Goal: Transaction & Acquisition: Purchase product/service

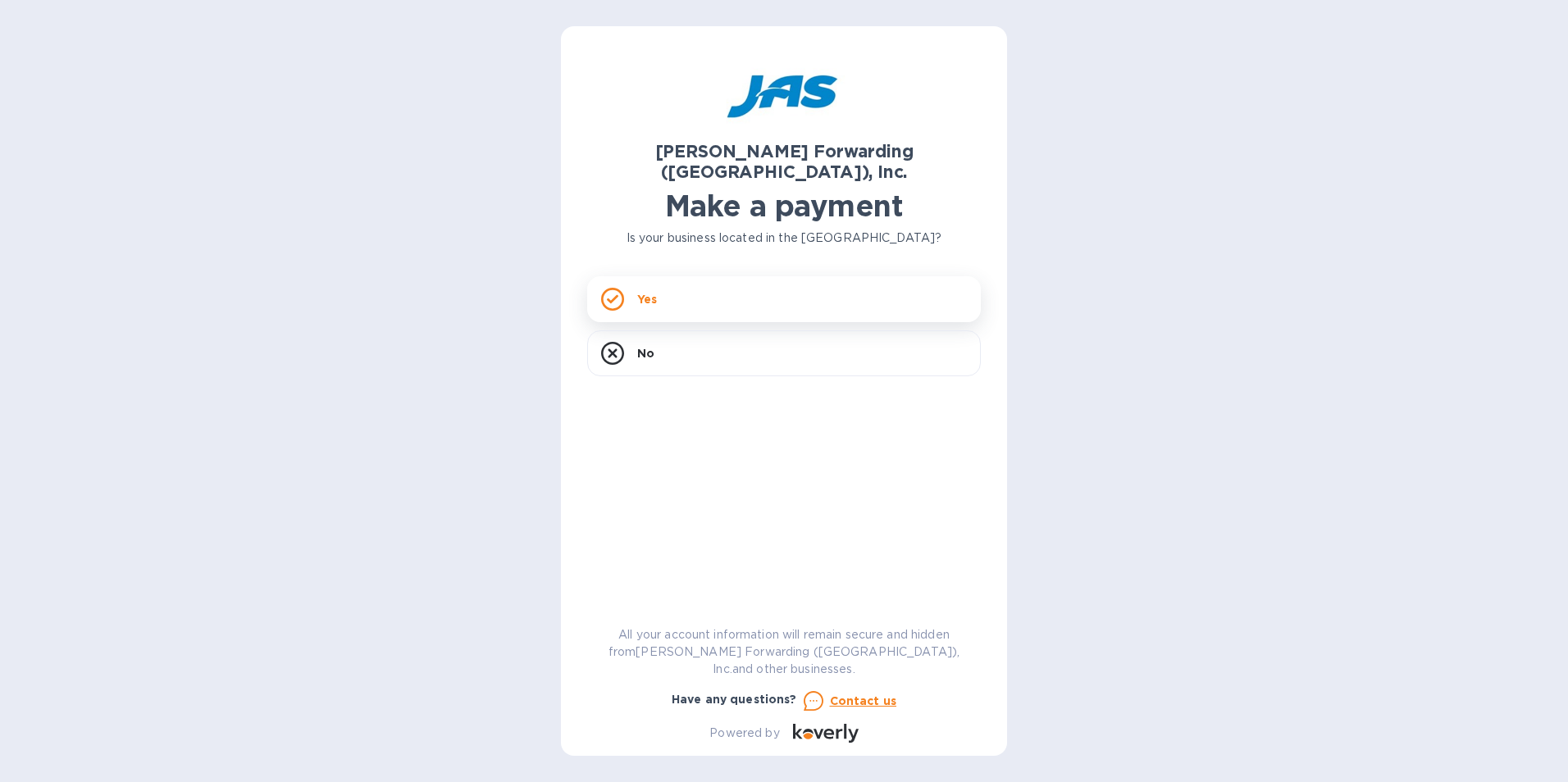
click at [730, 279] on div "Yes" at bounding box center [784, 299] width 394 height 46
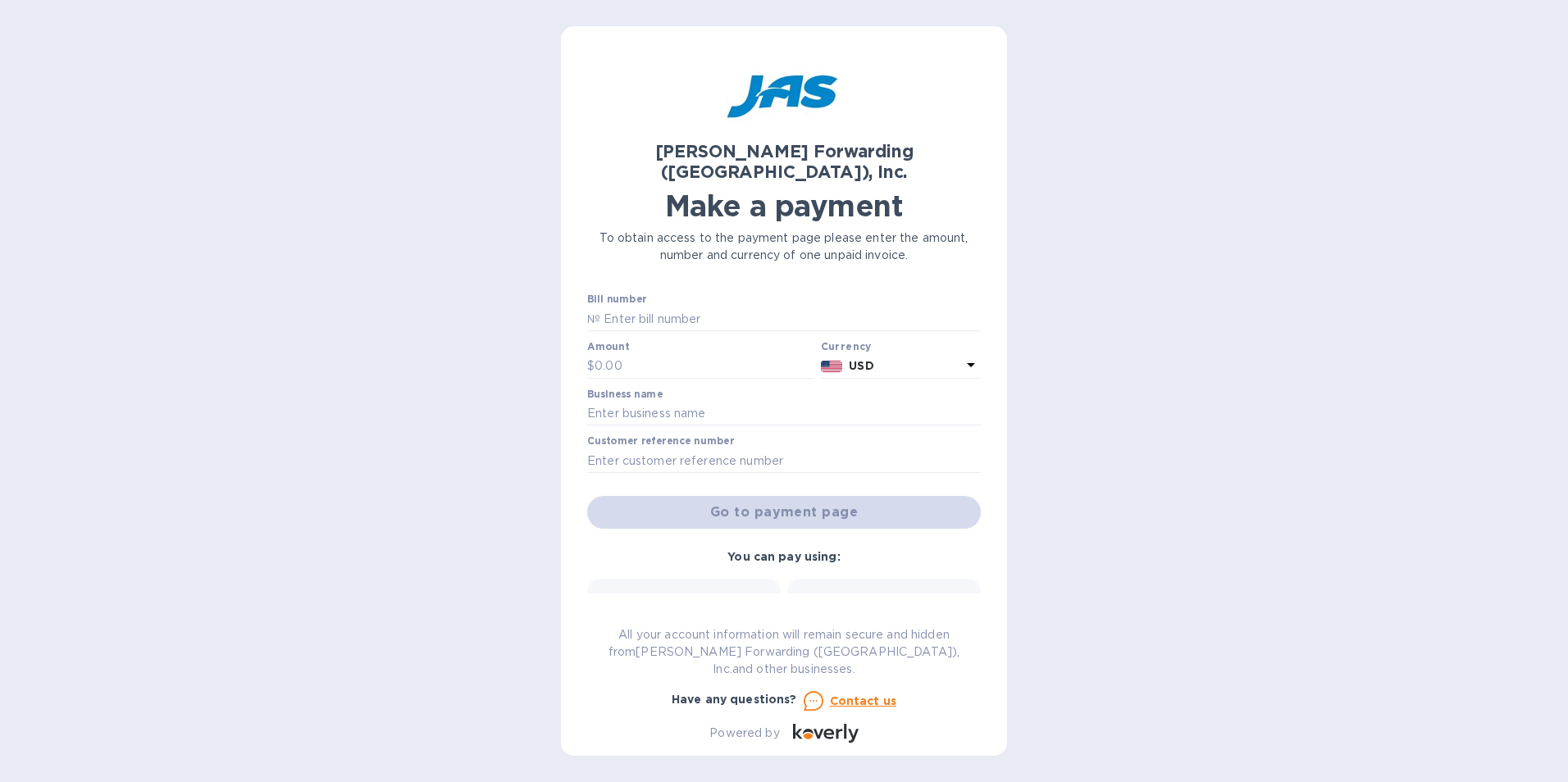
click at [707, 294] on div "Bill number №" at bounding box center [784, 312] width 394 height 38
click at [696, 306] on input "text" at bounding box center [791, 318] width 380 height 24
click at [735, 354] on input "text" at bounding box center [704, 366] width 219 height 24
type input "2,214.00"
click at [681, 402] on input "text" at bounding box center [784, 414] width 394 height 24
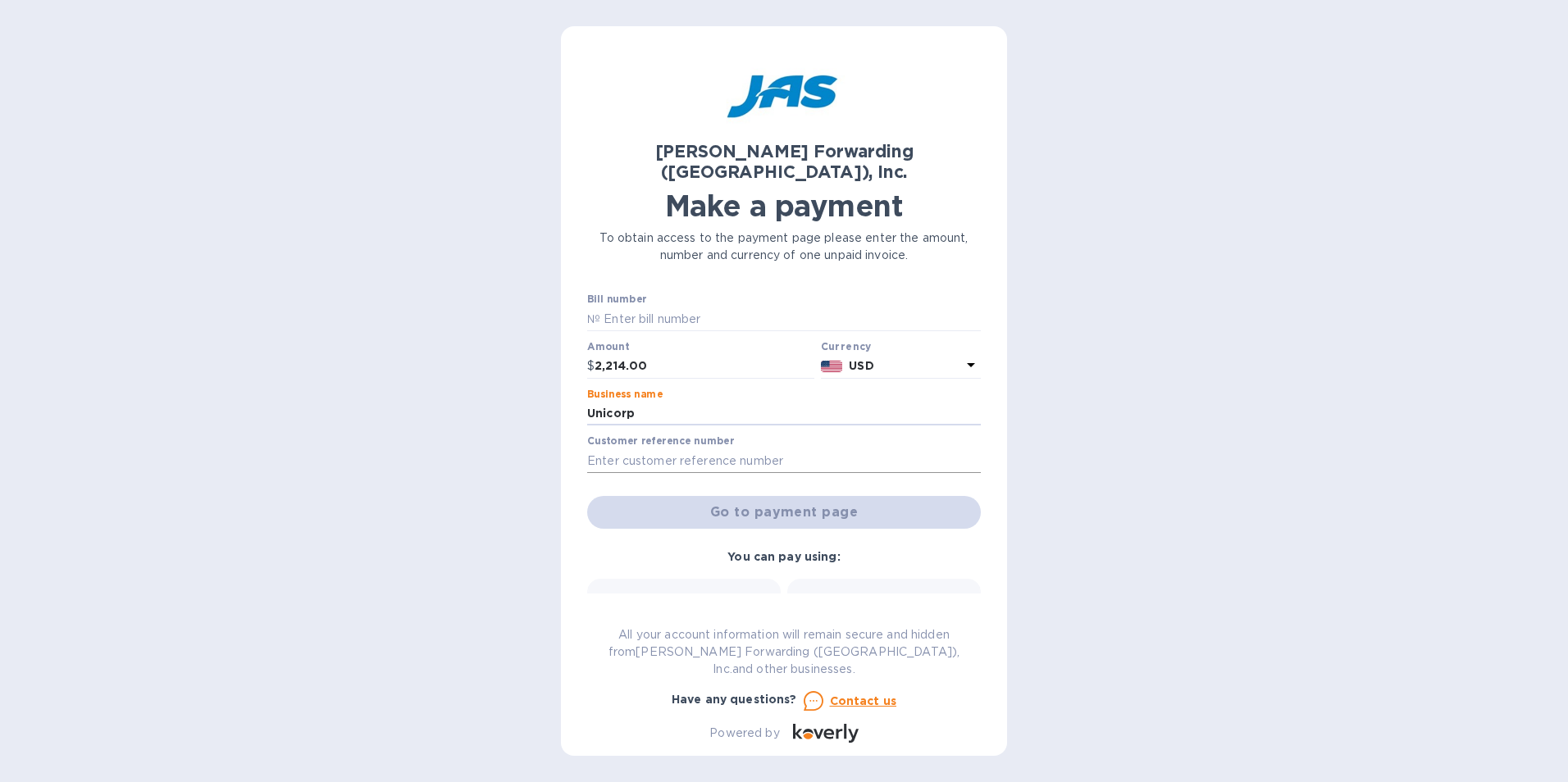
type input "Unicorp"
click at [699, 449] on input "text" at bounding box center [784, 460] width 394 height 24
click at [663, 306] on input "text" at bounding box center [791, 318] width 380 height 24
click at [761, 306] on input "text" at bounding box center [791, 318] width 380 height 24
paste input "S508820088"
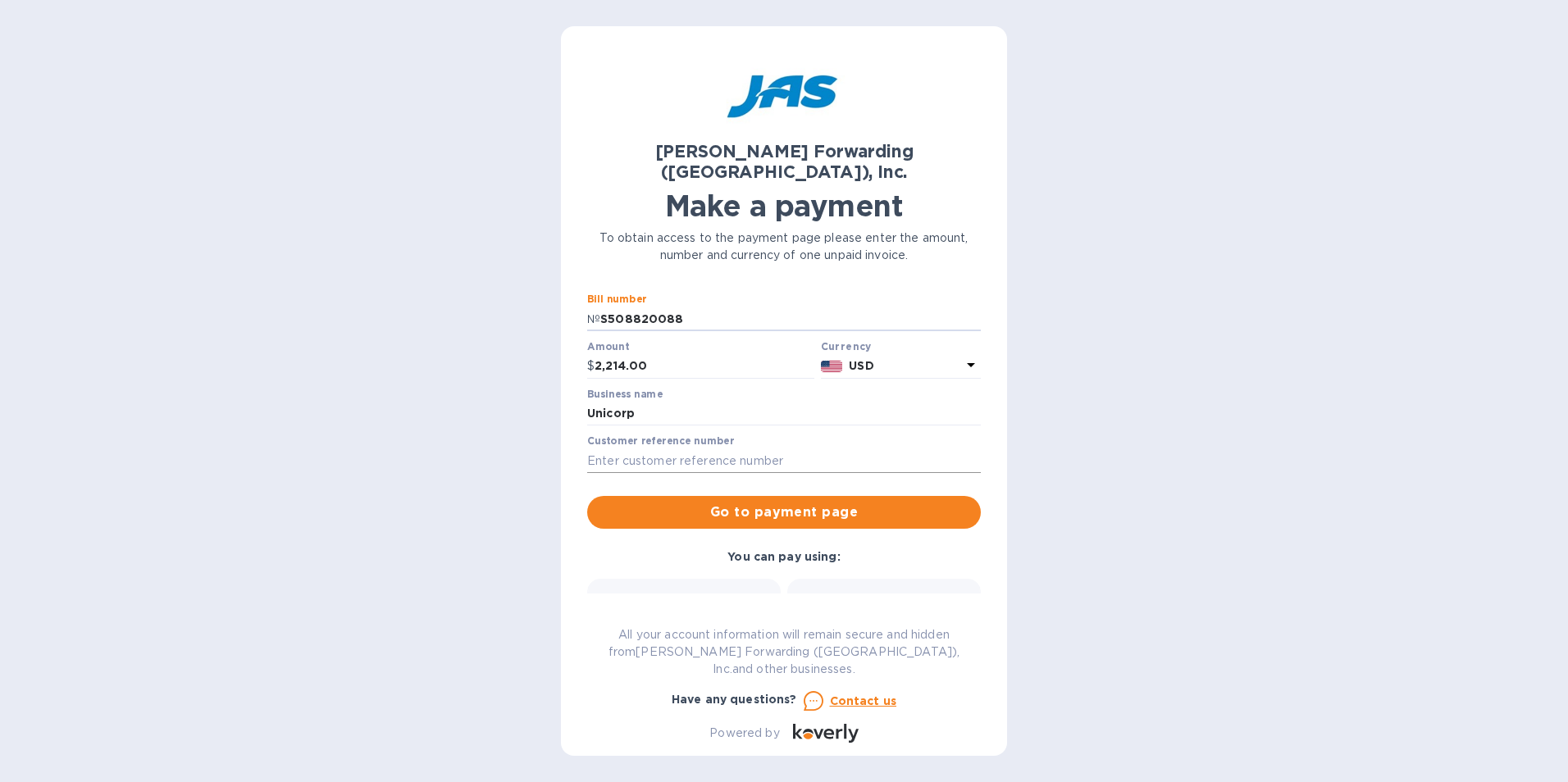
type input "S508820088"
click at [721, 449] on input "text" at bounding box center [784, 460] width 394 height 24
click at [677, 449] on input "text" at bounding box center [784, 460] width 394 height 24
paste input "GAOU2561017"
type input "GAOU2561017"
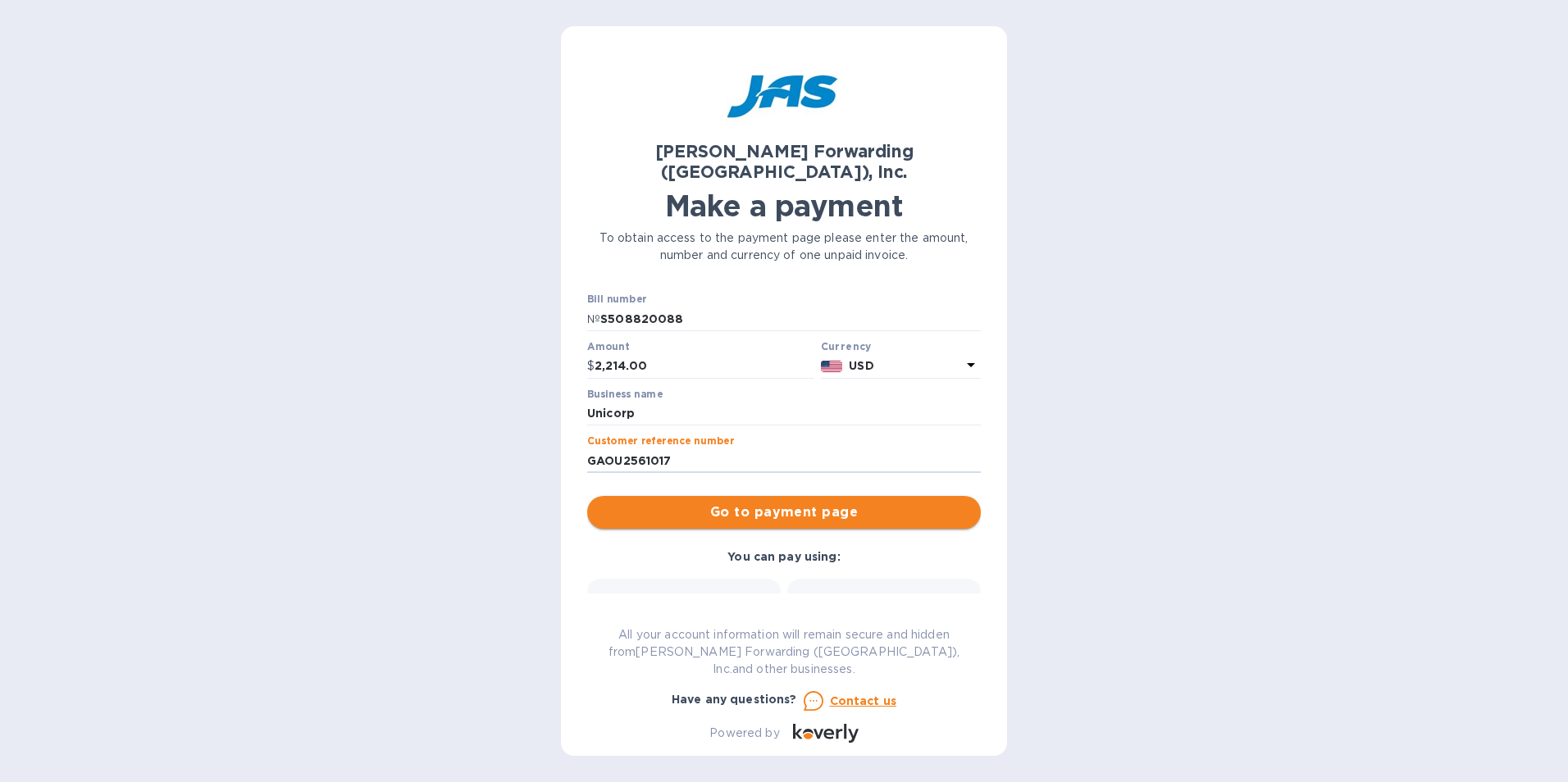
click at [828, 502] on span "Go to payment page" at bounding box center [784, 512] width 368 height 19
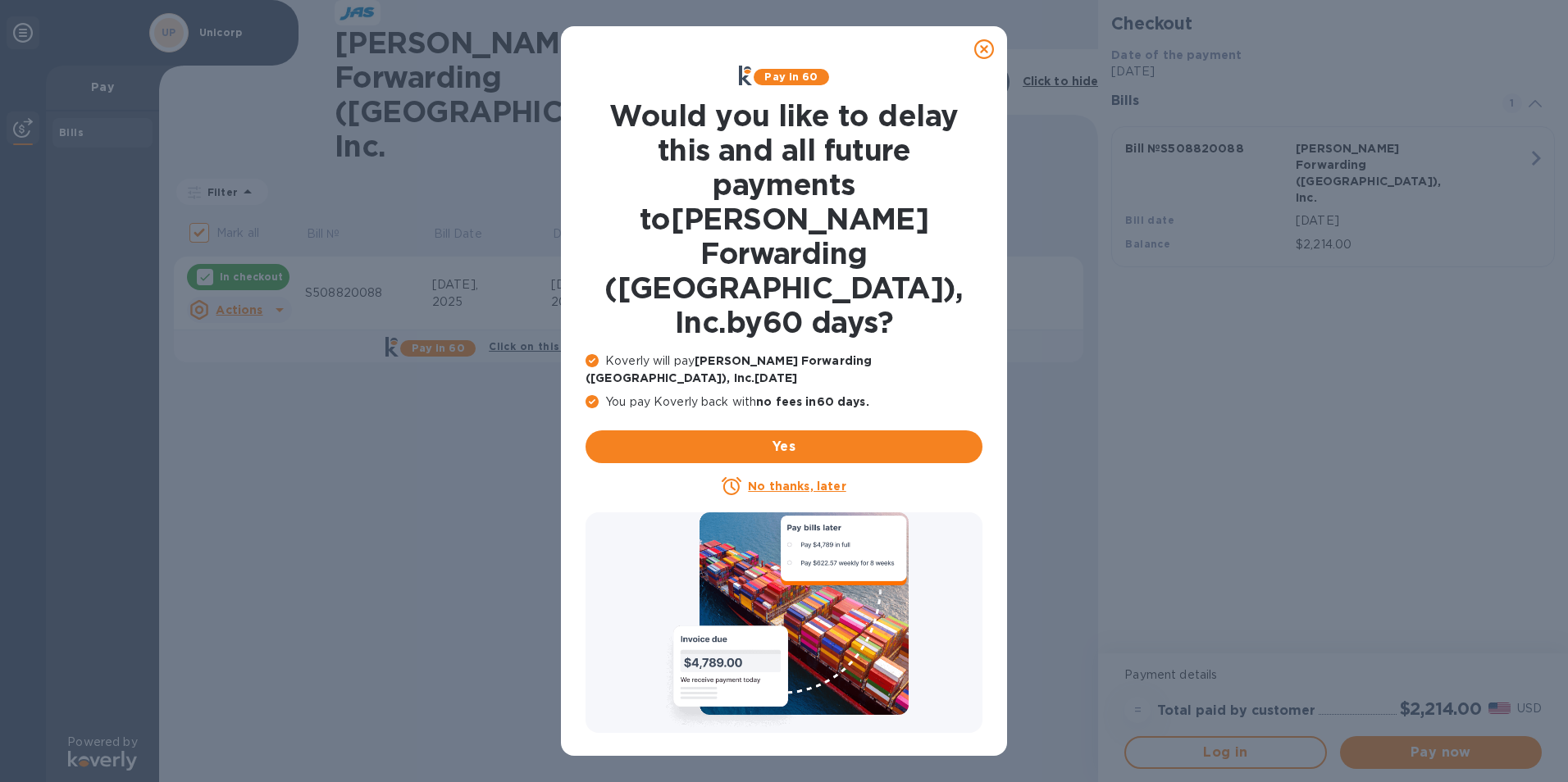
click at [979, 43] on icon at bounding box center [983, 49] width 19 height 19
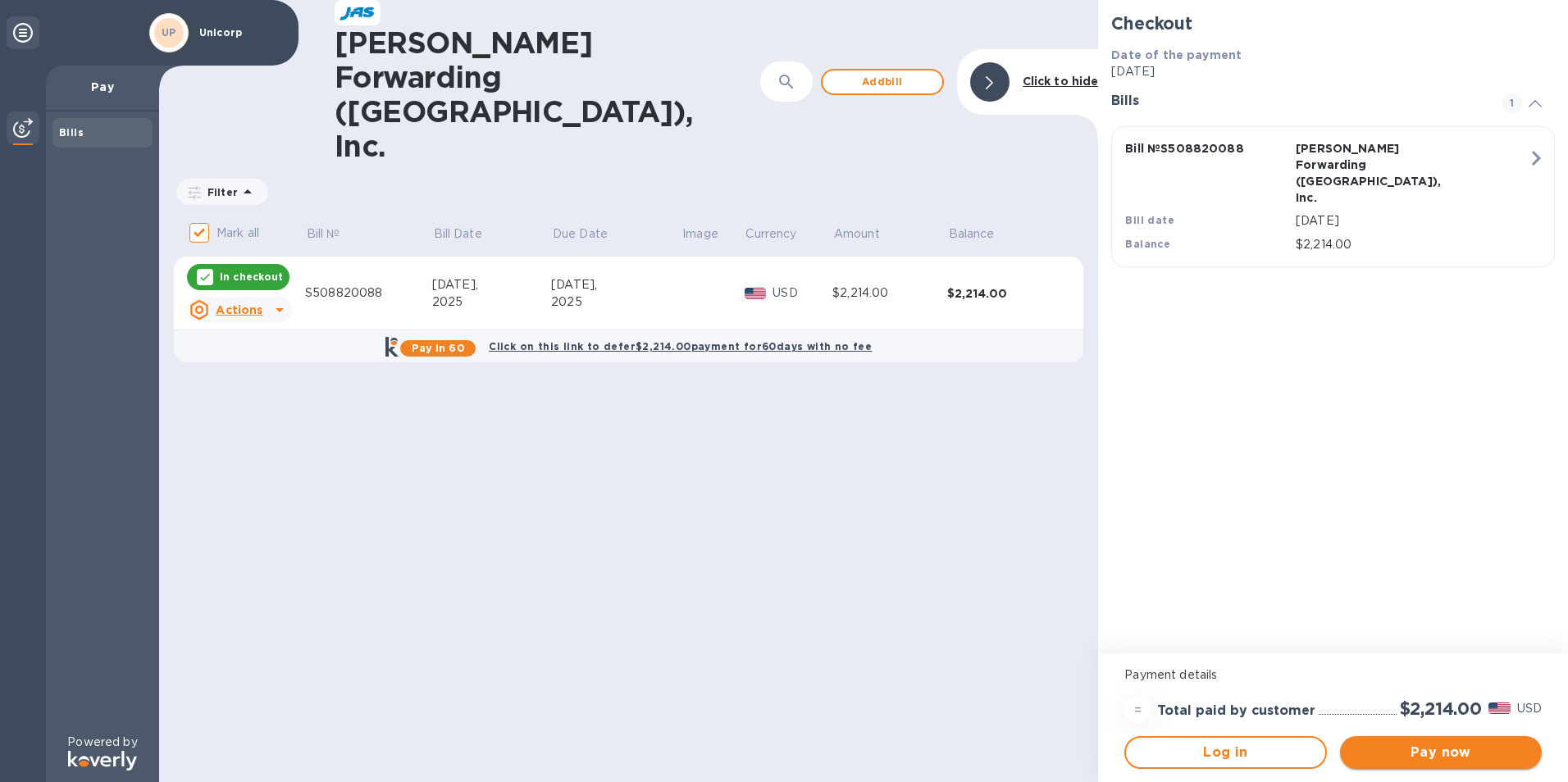
click at [1437, 749] on span "Pay now" at bounding box center [1442, 752] width 176 height 19
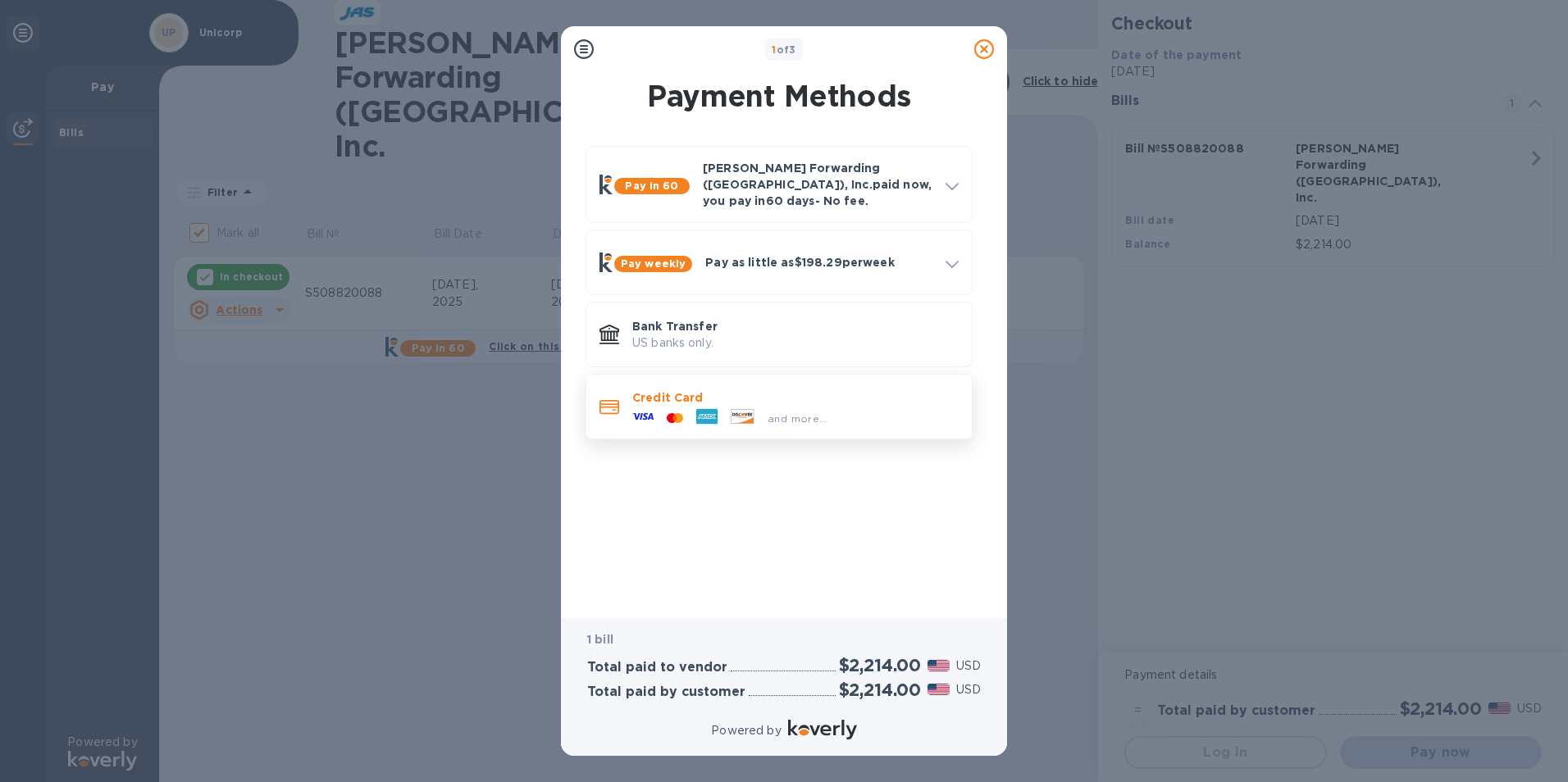
click at [777, 389] on p "Credit Card" at bounding box center [796, 398] width 327 height 17
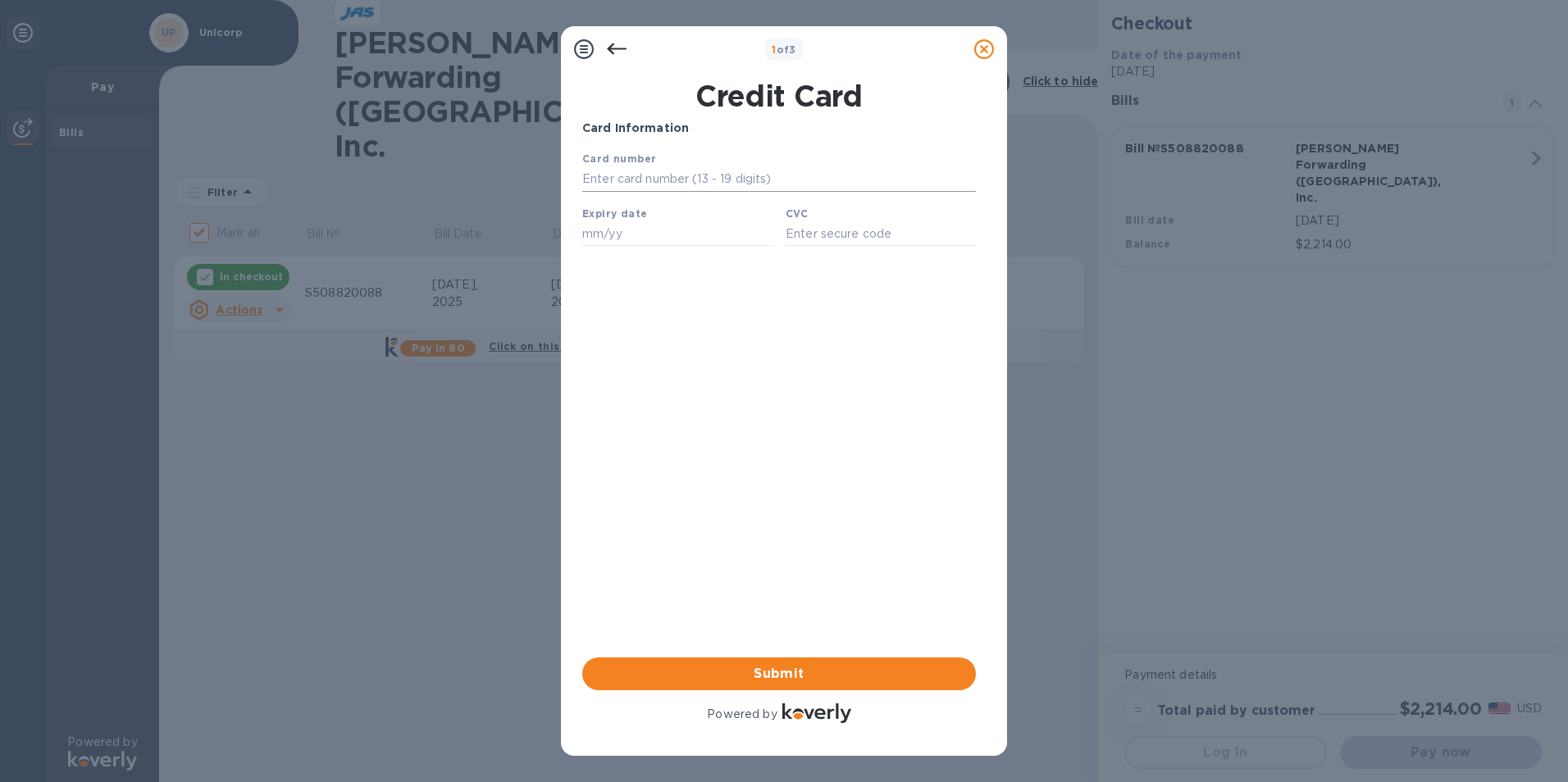
click at [753, 181] on input "text" at bounding box center [779, 179] width 394 height 24
type input "[CREDIT_CARD_NUMBER]"
type input "08/29"
click at [802, 226] on input "text" at bounding box center [880, 233] width 190 height 24
type input "687"
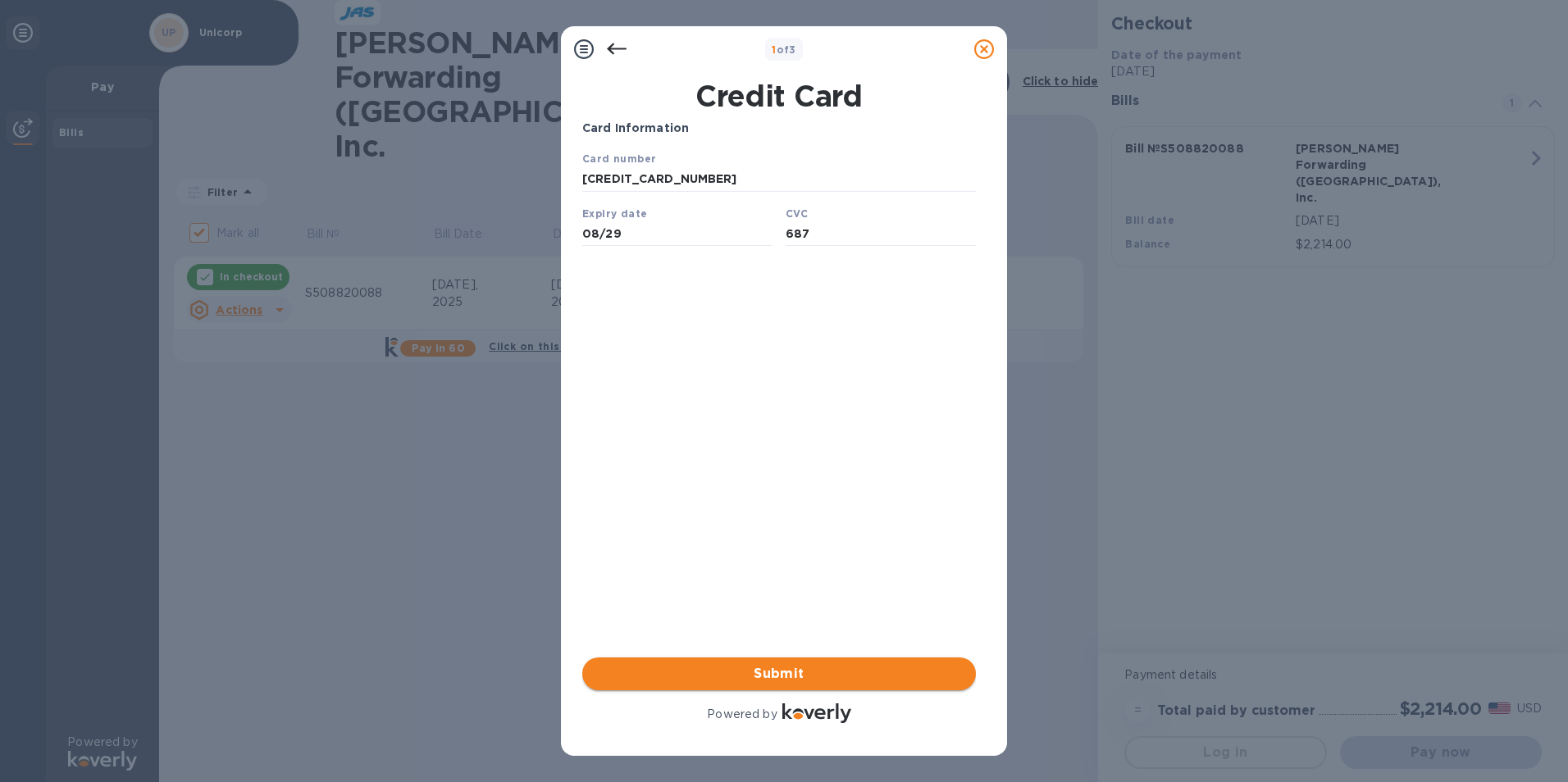
click at [792, 659] on button "Submit" at bounding box center [779, 673] width 394 height 33
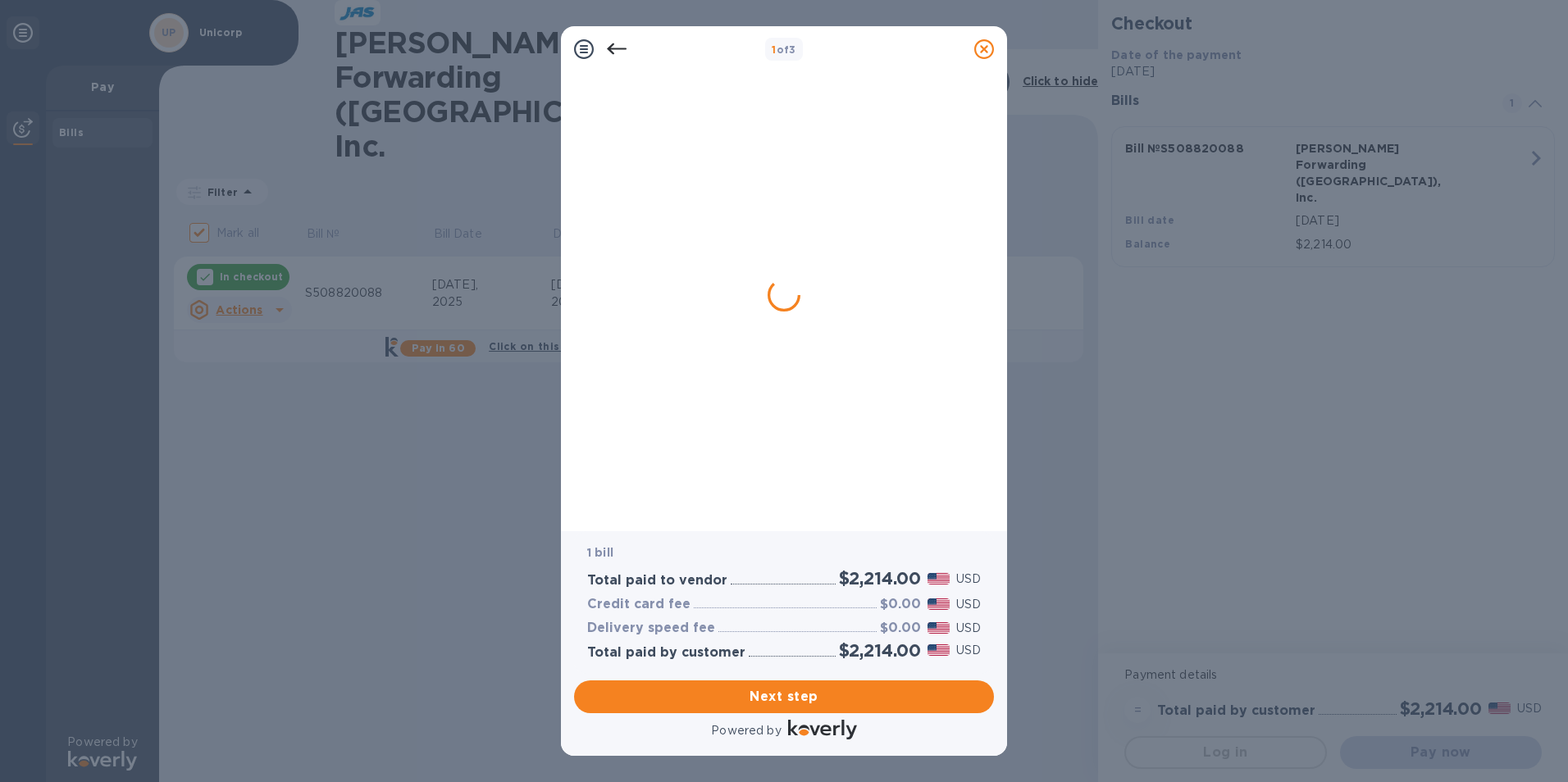
click at [769, 671] on div "1 bill Total paid to vendor $2,214.00 USD Credit card fee $0.00 USD Delivery sp…" at bounding box center [783, 601] width 420 height 141
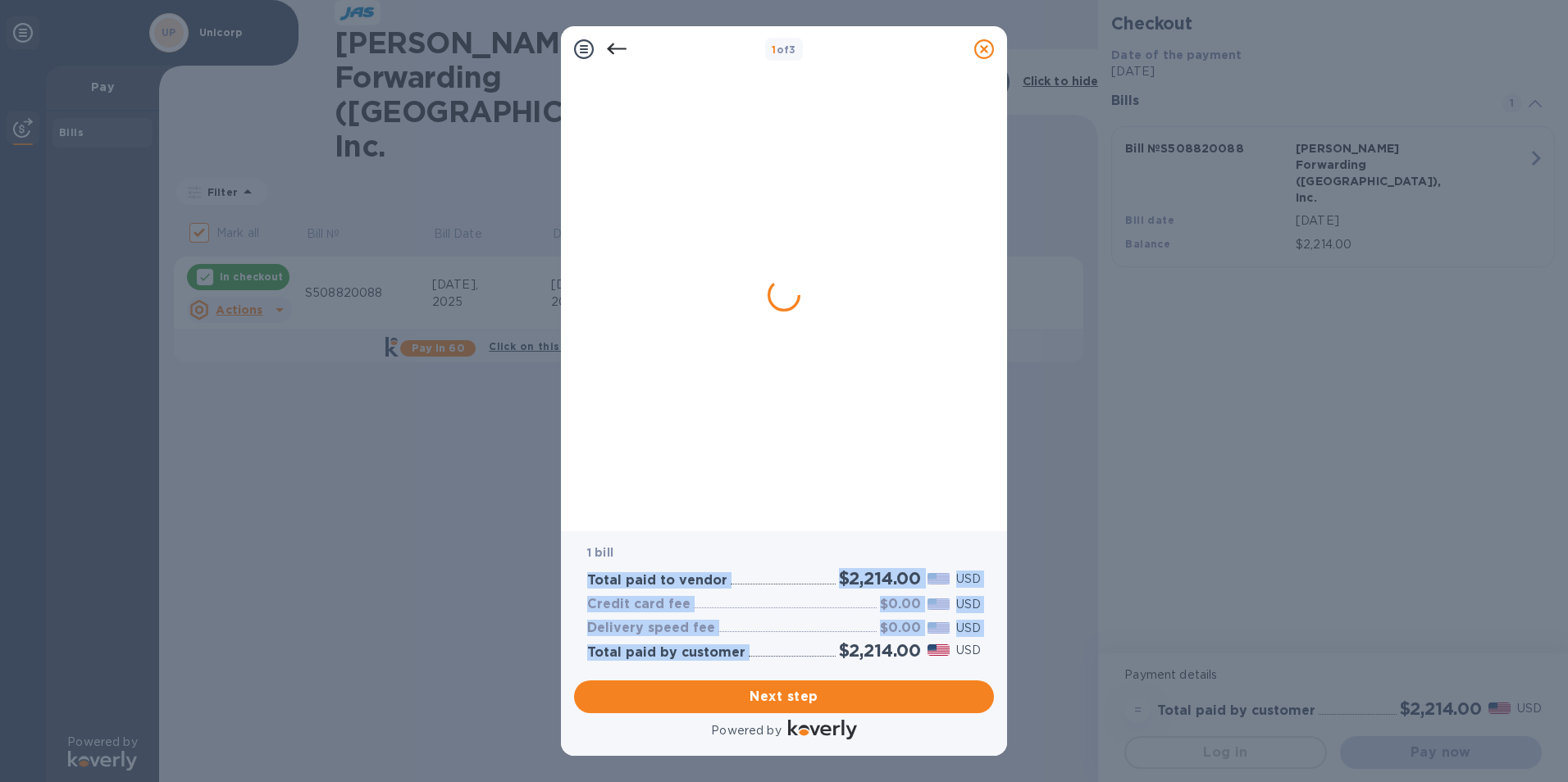
drag, startPoint x: 783, startPoint y: 666, endPoint x: 835, endPoint y: 533, distance: 142.8
click at [835, 533] on div "1 bill Total paid to vendor $2,214.00 USD Credit card fee $0.00 USD Delivery sp…" at bounding box center [783, 601] width 420 height 141
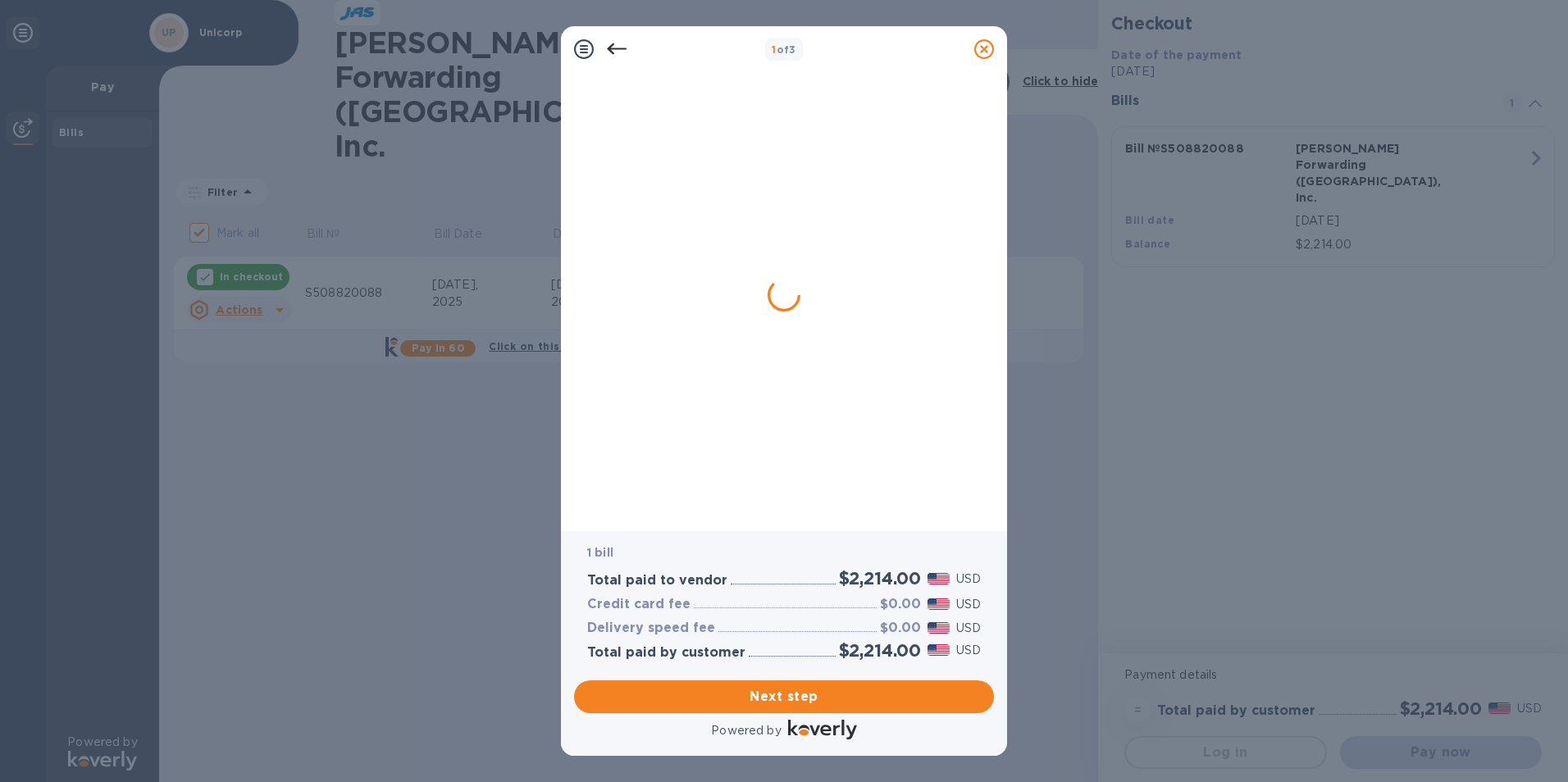
drag, startPoint x: 835, startPoint y: 533, endPoint x: 833, endPoint y: 502, distance: 31.1
click at [833, 502] on div at bounding box center [779, 293] width 394 height 430
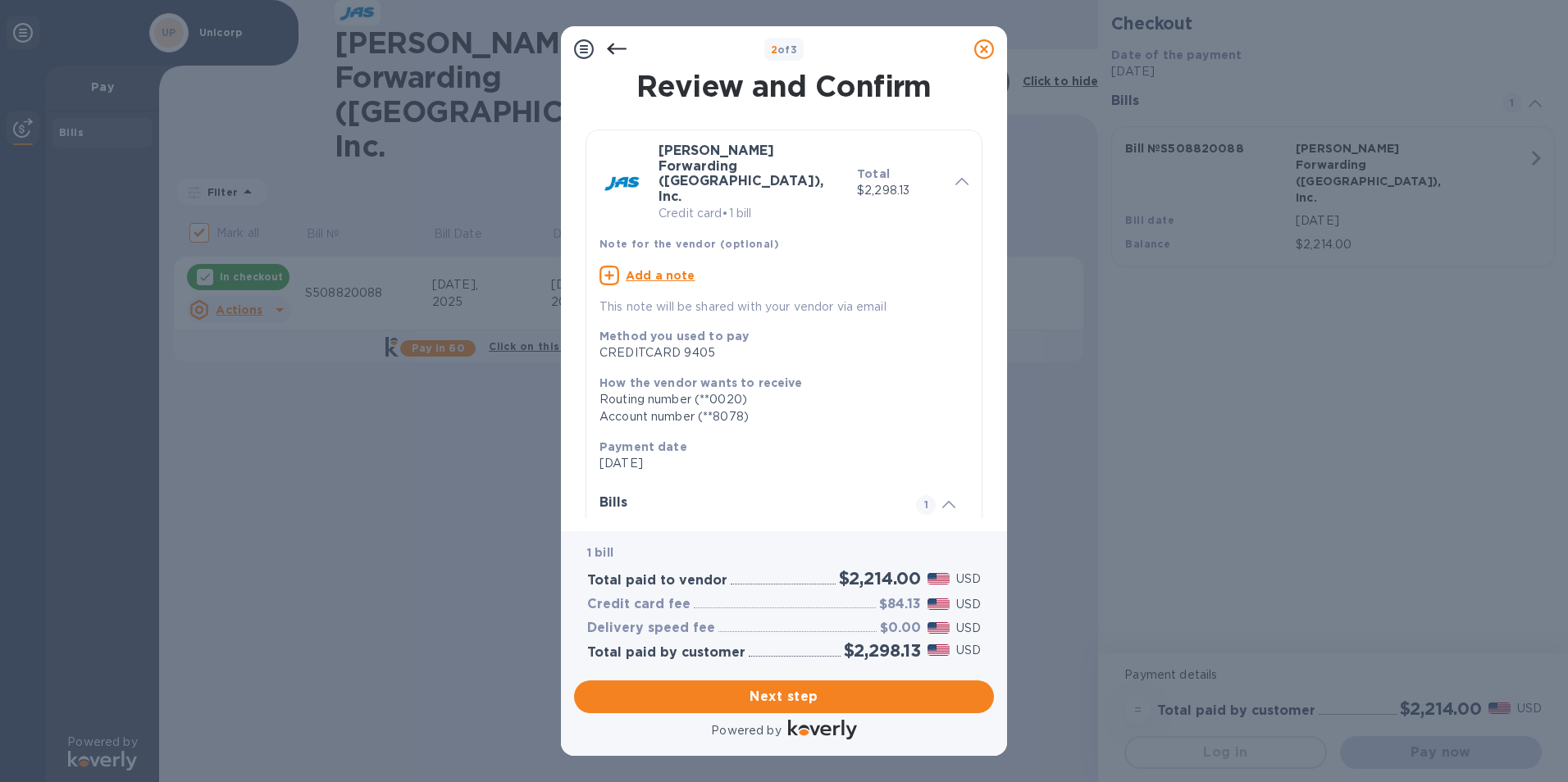
click at [672, 269] on u "Add a note" at bounding box center [660, 275] width 70 height 13
click at [772, 270] on textarea at bounding box center [771, 277] width 343 height 14
click at [694, 270] on textarea "Unicorp for [PERSON_NAME]" at bounding box center [771, 277] width 343 height 14
click at [694, 270] on textarea "Unicorp for GJustice" at bounding box center [771, 277] width 343 height 14
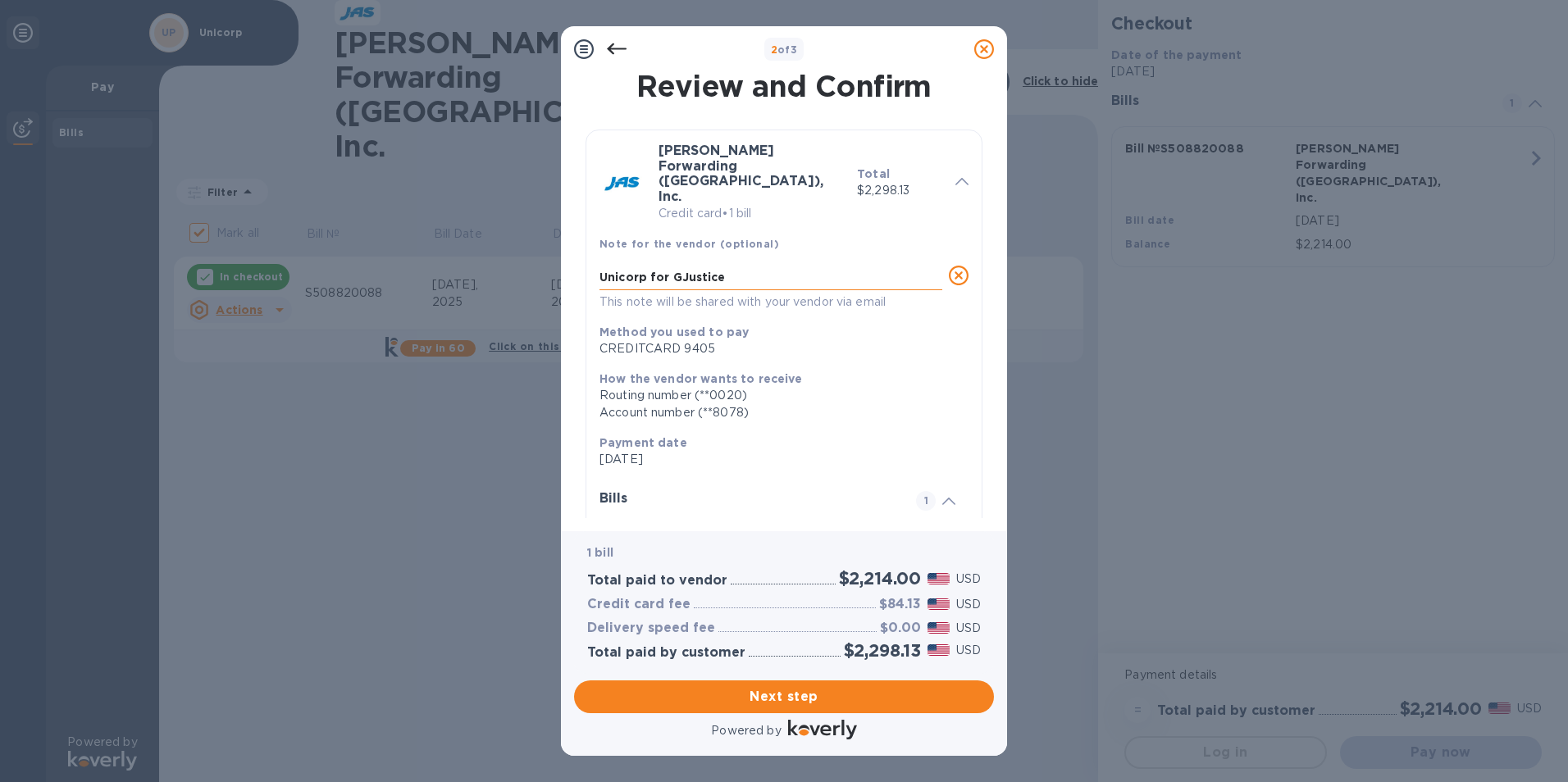
click at [694, 270] on textarea "Unicorp for GJustice" at bounding box center [771, 277] width 343 height 14
type textarea "Unicorp for [PERSON_NAME]"
click at [725, 696] on span "Next step" at bounding box center [784, 696] width 394 height 19
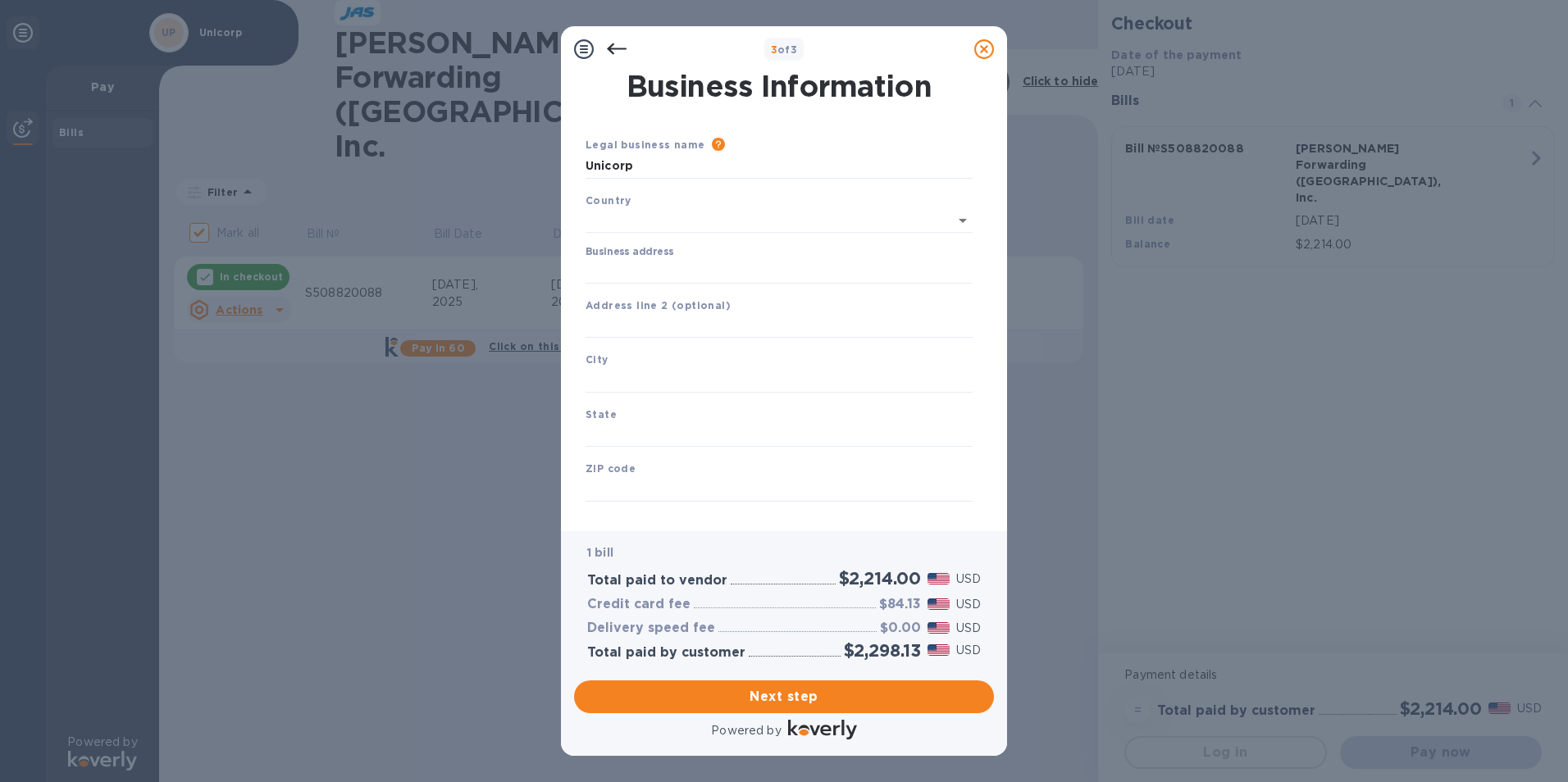
type input "[GEOGRAPHIC_DATA]"
click at [687, 260] on input "Business address" at bounding box center [779, 267] width 387 height 24
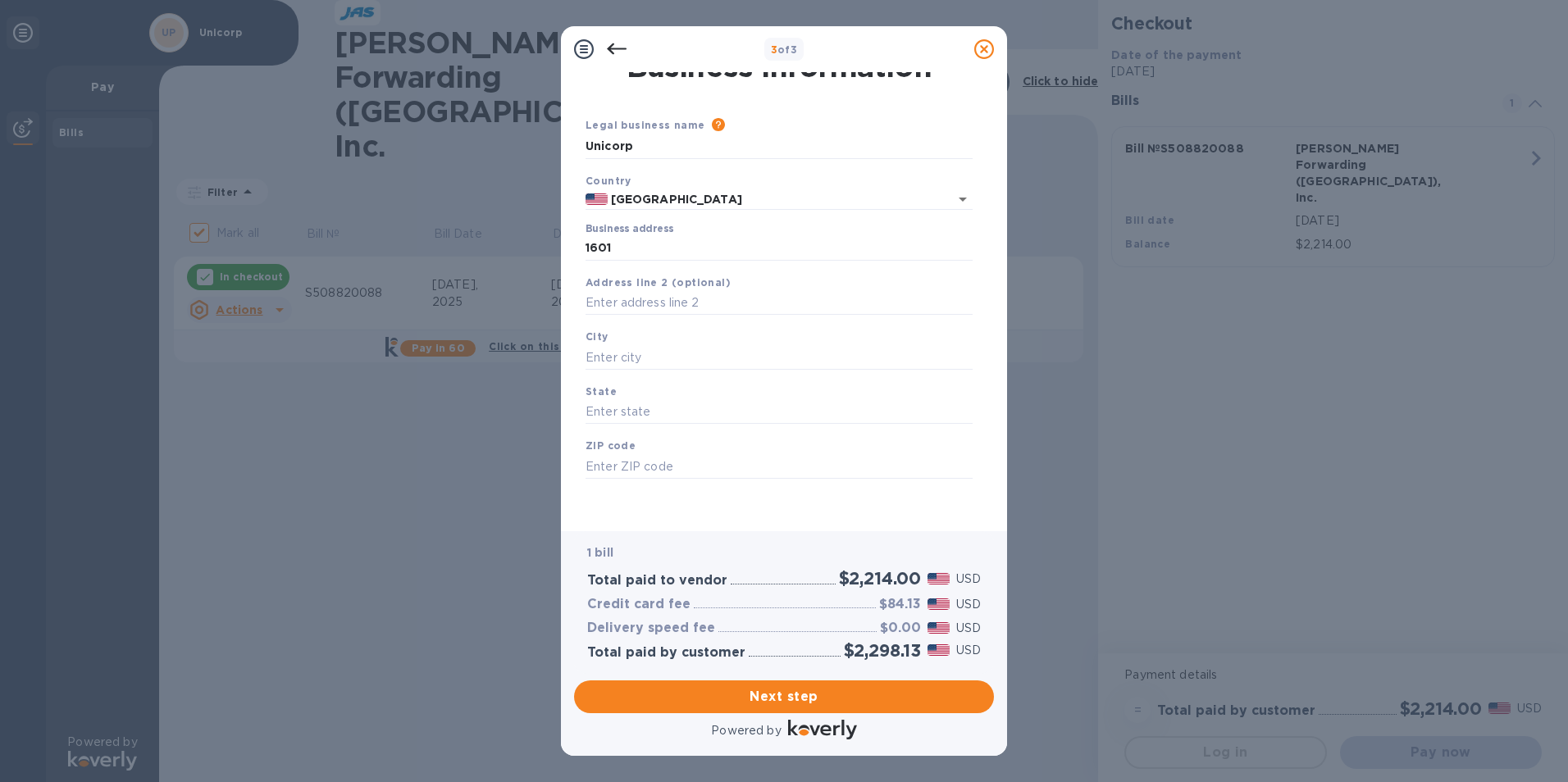
type input "[STREET_ADDRESS]"
type input "Longboat Key"
type input "FL"
type input "34228"
click at [726, 710] on button "Next step" at bounding box center [783, 697] width 420 height 33
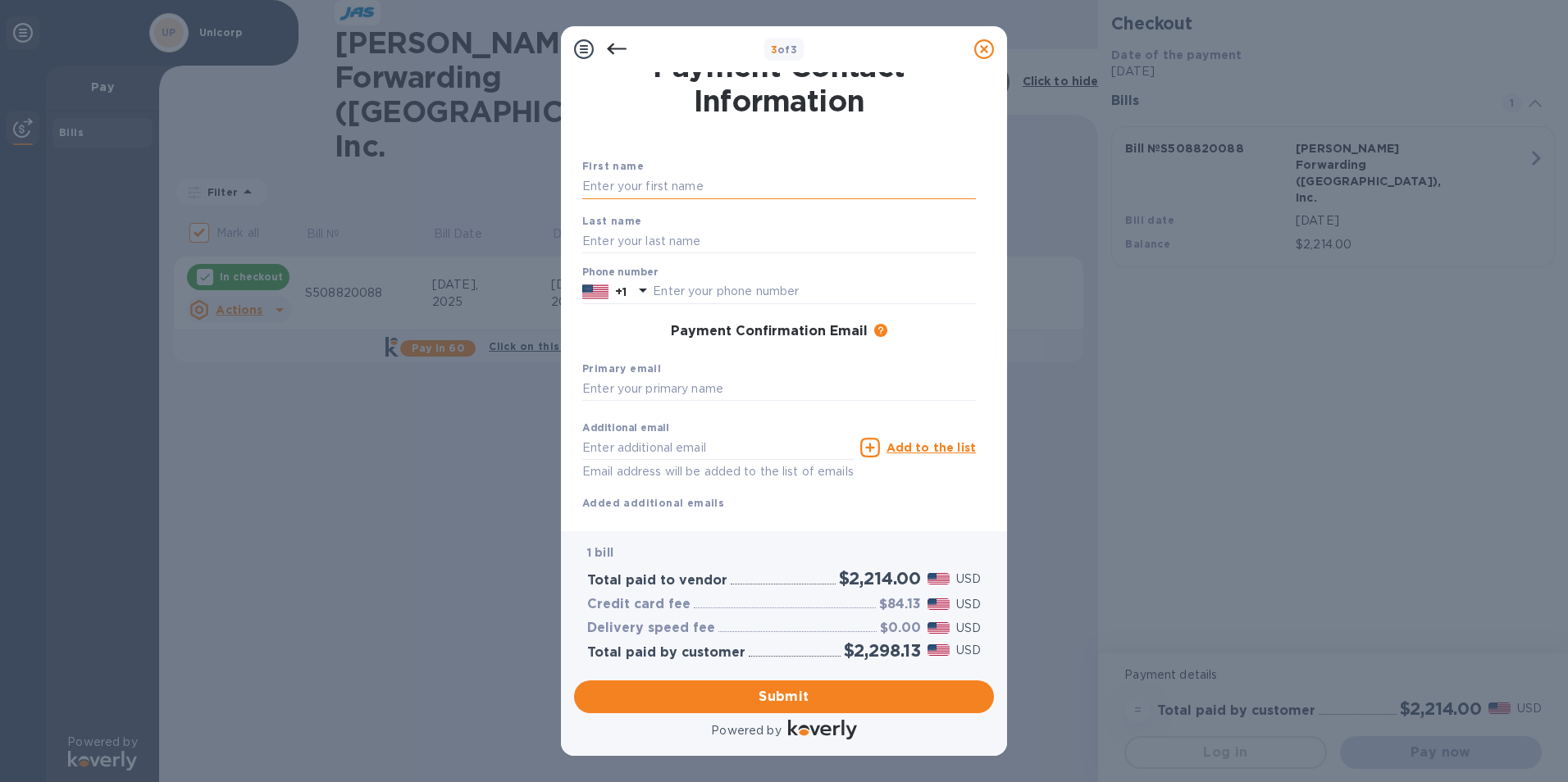
click at [707, 192] on input "text" at bounding box center [779, 187] width 394 height 24
type input "[PERSON_NAME]"
type input "9412311000"
click at [814, 403] on div "Primary email" at bounding box center [779, 381] width 407 height 55
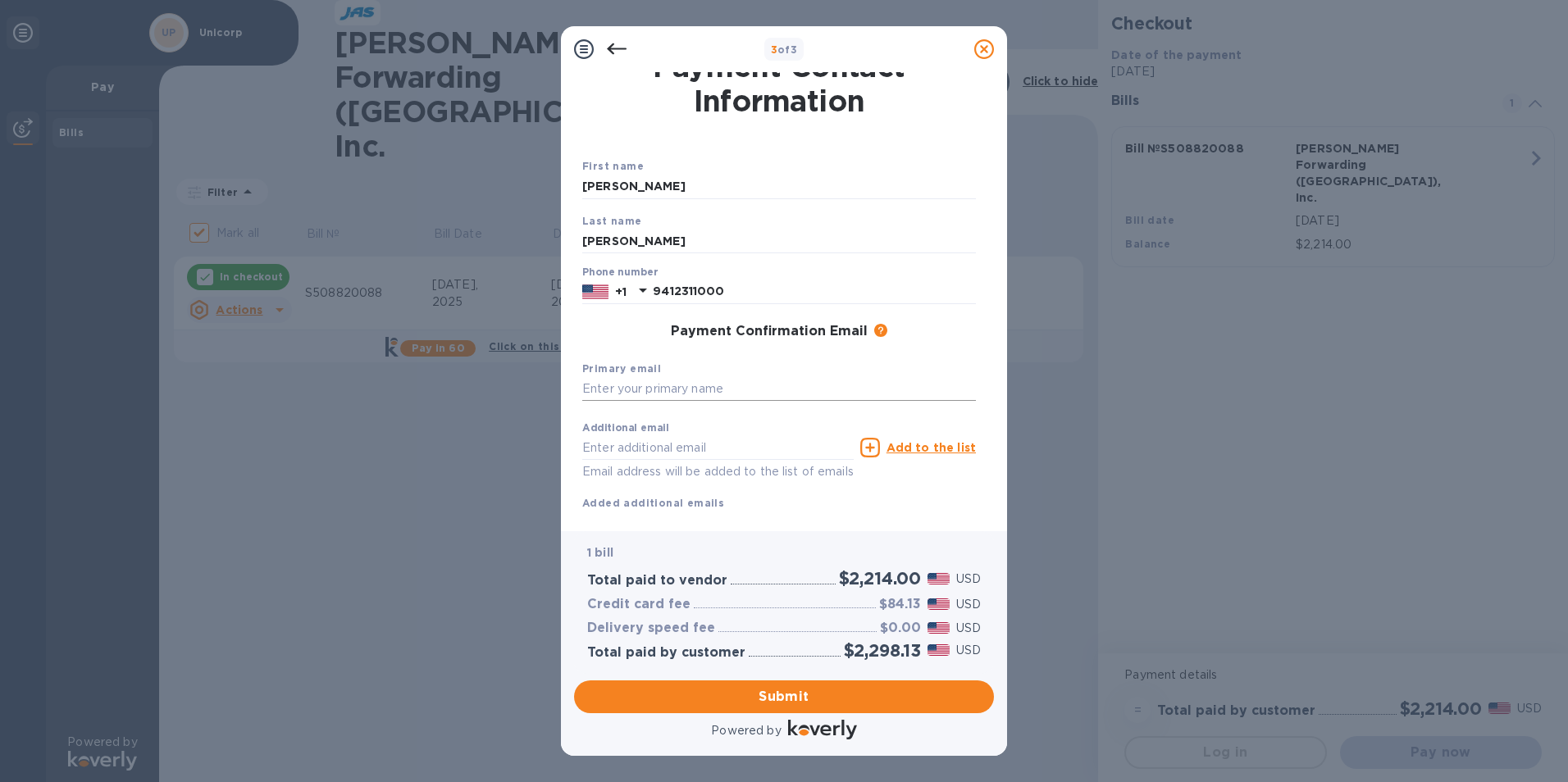
click at [808, 395] on input "text" at bounding box center [779, 388] width 394 height 24
type input "H"
type input "K"
click at [805, 395] on input "[PERSON_NAME][EMAIL_ADDRESS][DOMAIN_NAME]" at bounding box center [779, 388] width 394 height 24
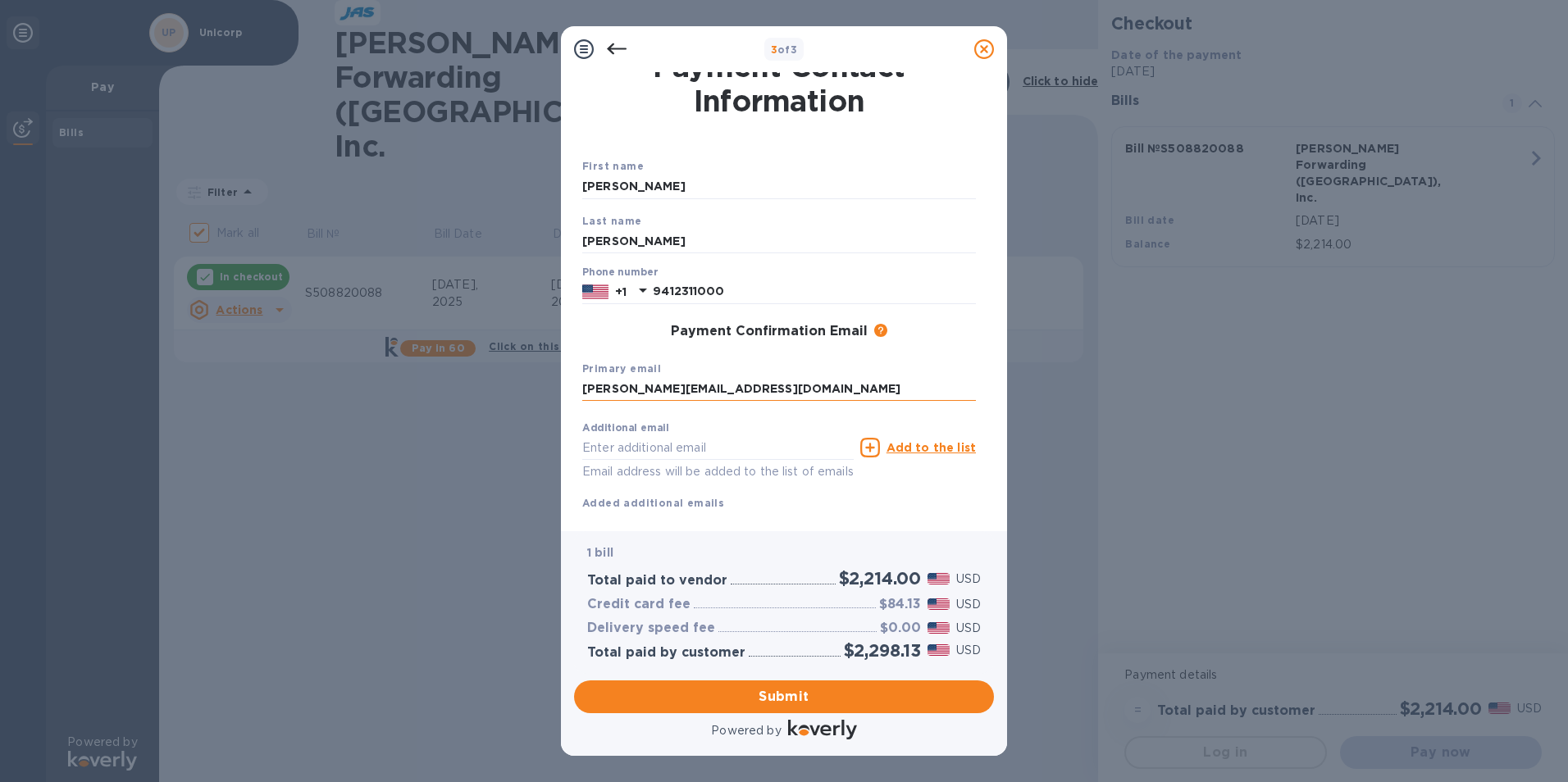
click at [805, 395] on input "[PERSON_NAME][EMAIL_ADDRESS][DOMAIN_NAME]" at bounding box center [779, 388] width 394 height 24
type input "[PERSON_NAME][EMAIL_ADDRESS][DOMAIN_NAME]"
click at [733, 442] on input "text" at bounding box center [718, 447] width 271 height 24
paste input "[PERSON_NAME][EMAIL_ADDRESS][DOMAIN_NAME]"
type input "[PERSON_NAME][EMAIL_ADDRESS][DOMAIN_NAME]"
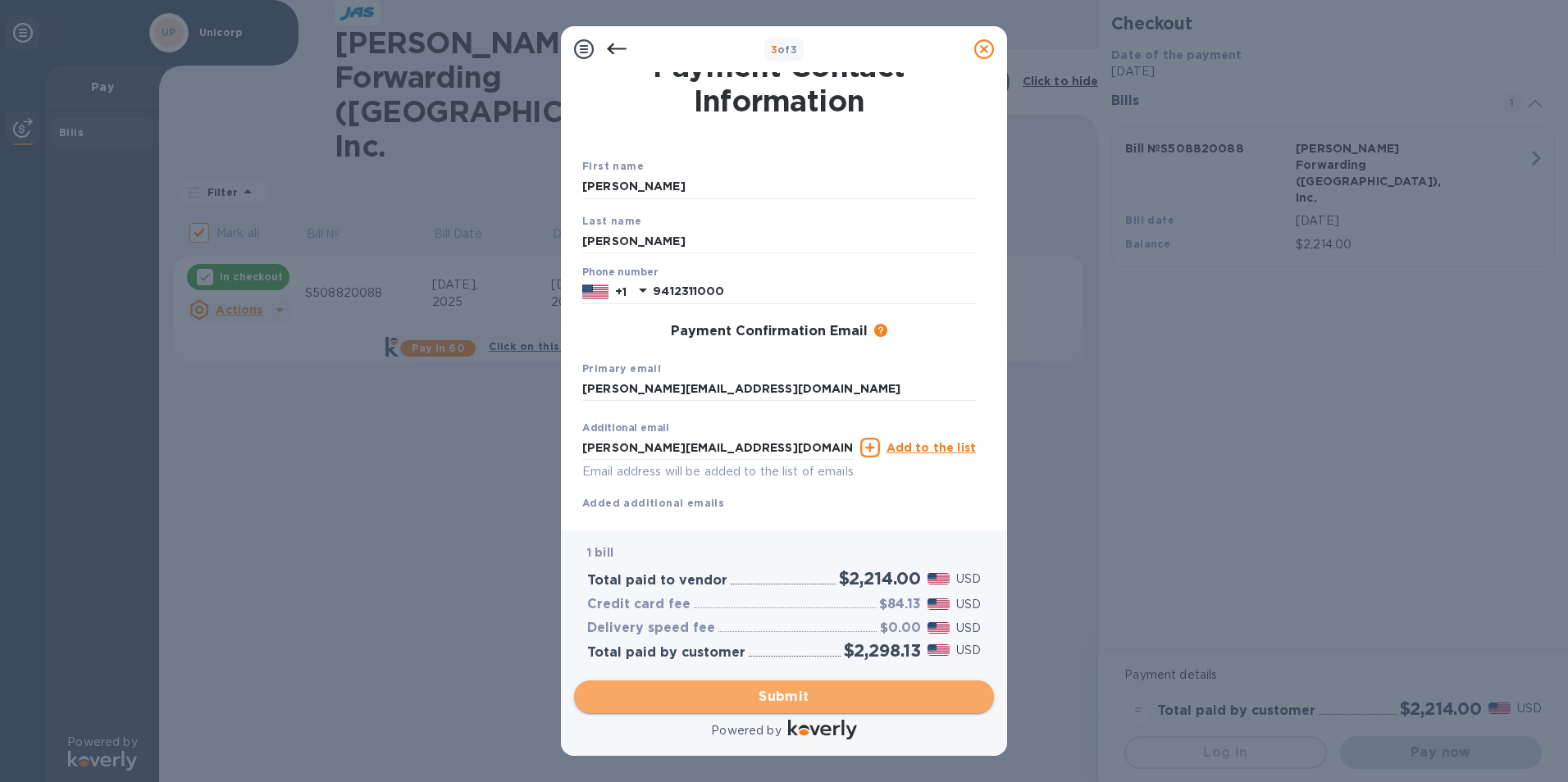
click at [802, 694] on span "Submit" at bounding box center [784, 696] width 394 height 19
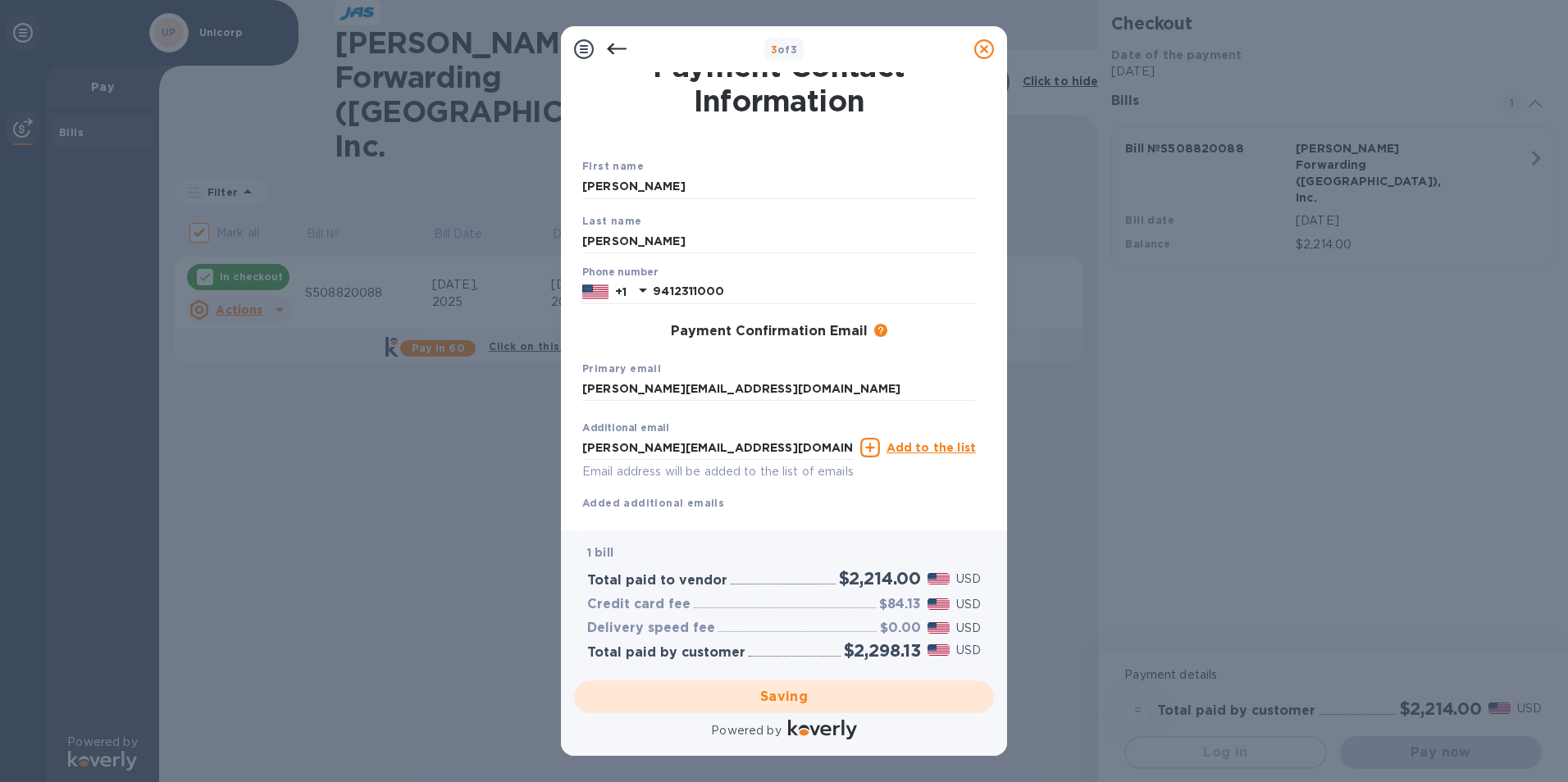
scroll to position [0, 0]
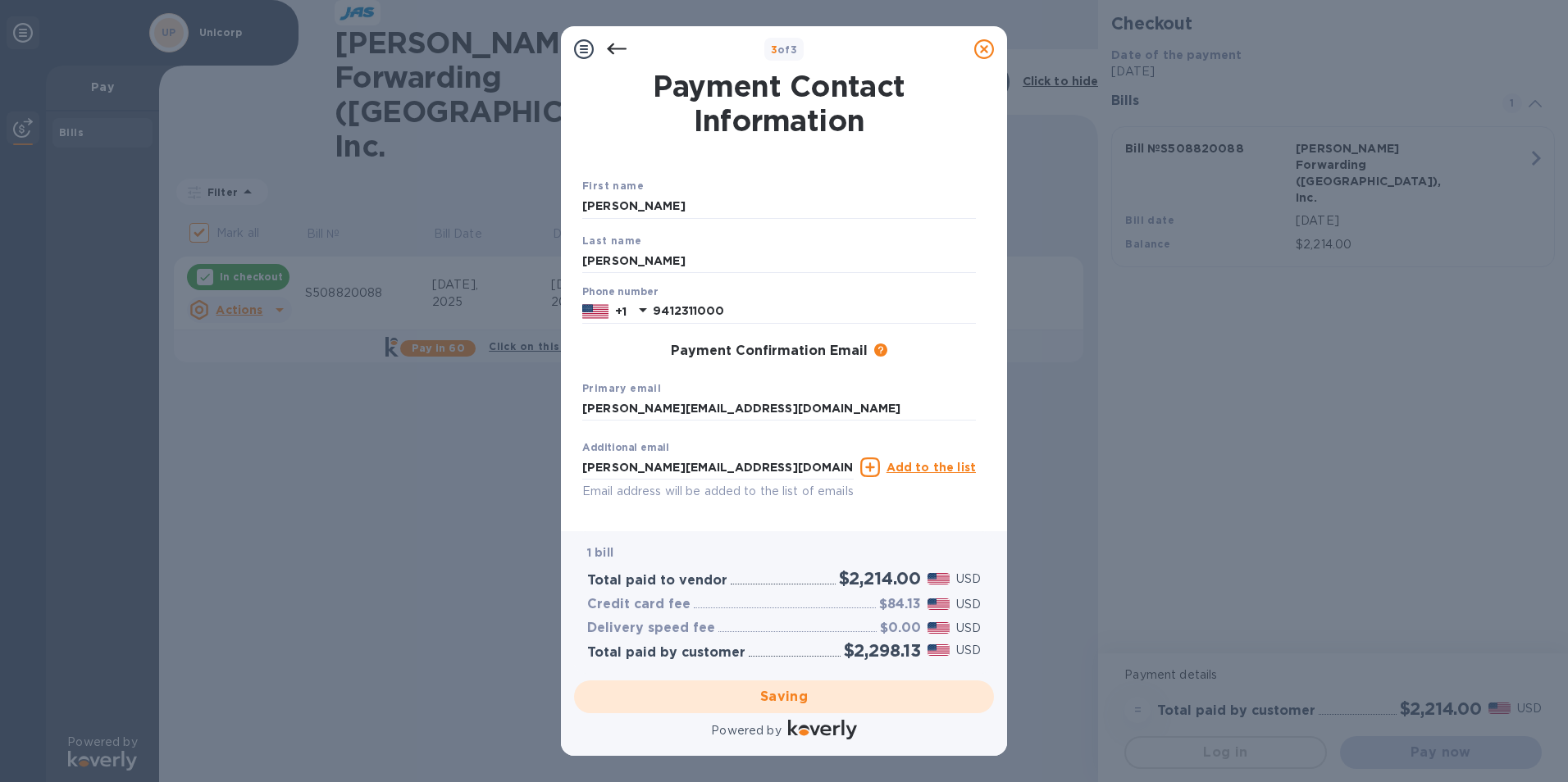
checkbox input "false"
